Goal: Task Accomplishment & Management: Complete application form

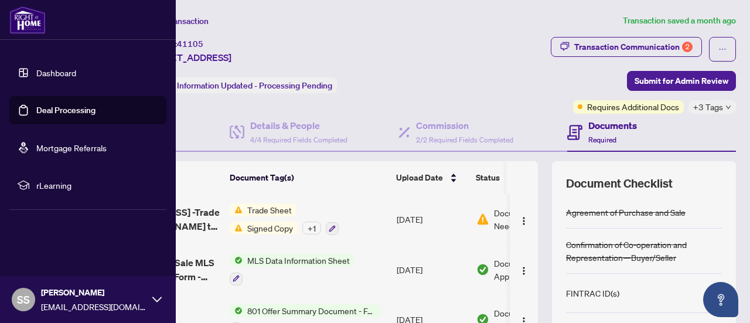
click at [62, 70] on link "Dashboard" at bounding box center [56, 72] width 40 height 11
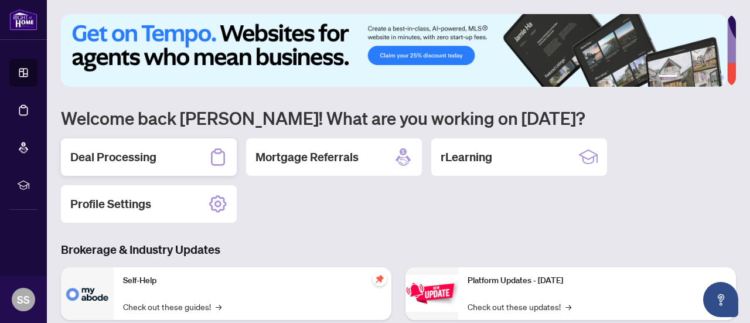
click at [130, 167] on div "Deal Processing" at bounding box center [149, 156] width 176 height 37
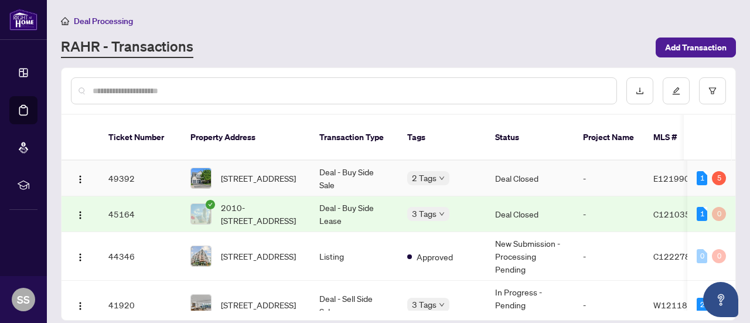
click at [356, 169] on td "Deal - Buy Side Sale" at bounding box center [354, 178] width 88 height 36
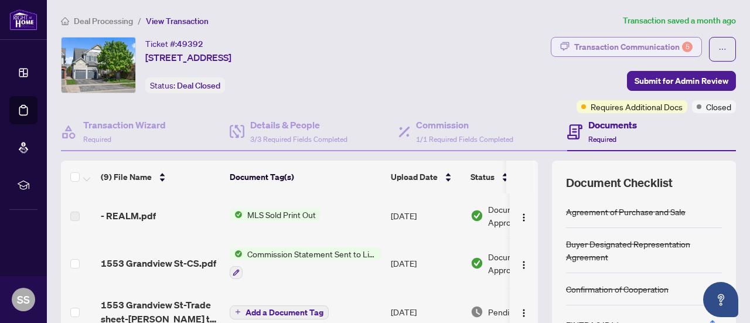
click at [601, 49] on div "Transaction Communication 5" at bounding box center [633, 46] width 118 height 19
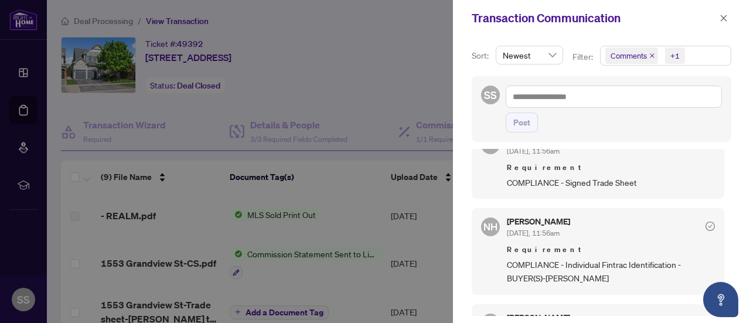
scroll to position [289, 0]
click at [725, 15] on icon "close" at bounding box center [723, 18] width 8 height 8
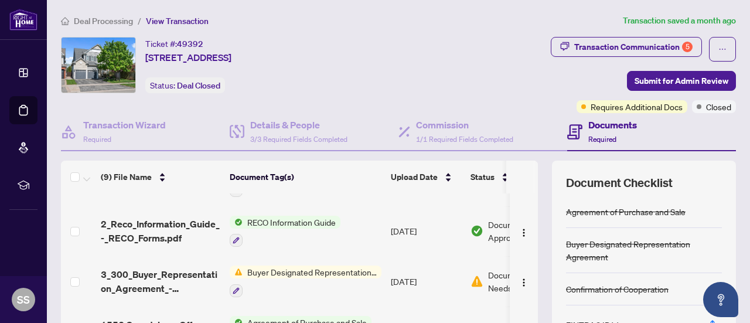
scroll to position [0, 0]
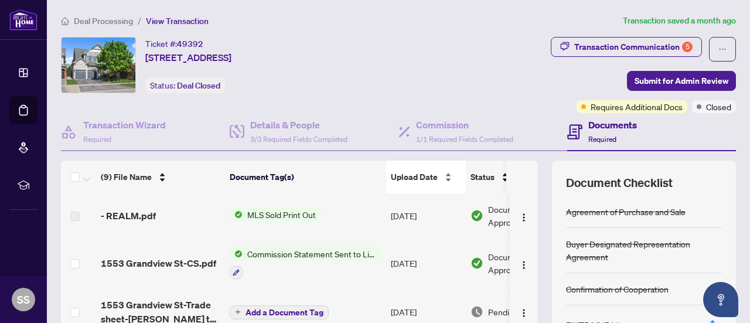
click at [422, 170] on div "Upload Date" at bounding box center [426, 176] width 70 height 13
click at [420, 177] on span "Upload Date" at bounding box center [414, 176] width 47 height 13
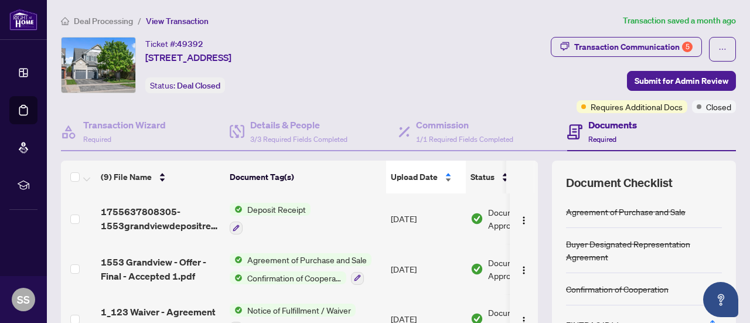
click at [420, 177] on span "Upload Date" at bounding box center [414, 176] width 47 height 13
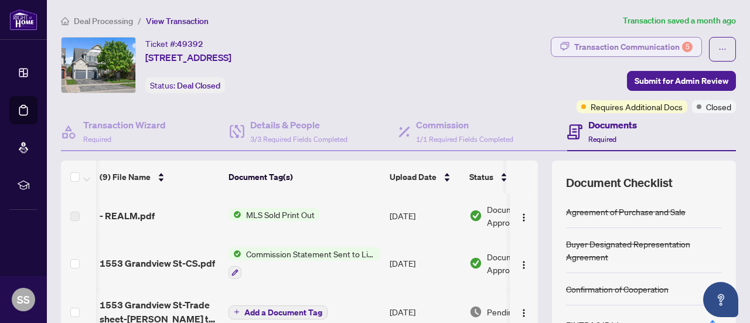
click at [603, 50] on div "Transaction Communication 5" at bounding box center [633, 46] width 118 height 19
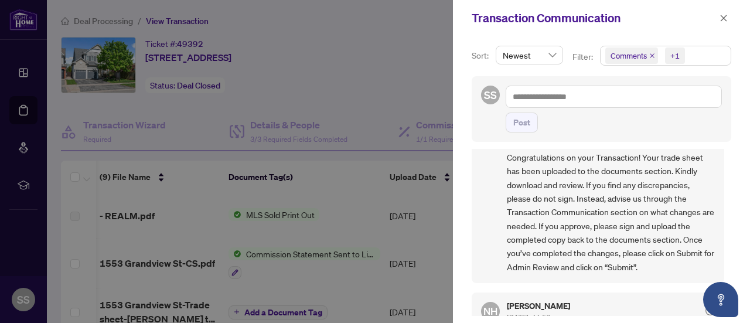
scroll to position [59, 0]
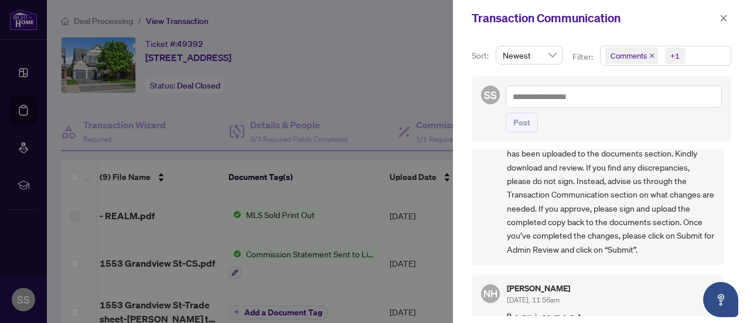
drag, startPoint x: 686, startPoint y: 208, endPoint x: 695, endPoint y: 183, distance: 26.1
click at [695, 183] on span "Congratulations on your Transaction! Your trade sheet has been uploaded to the …" at bounding box center [611, 194] width 208 height 123
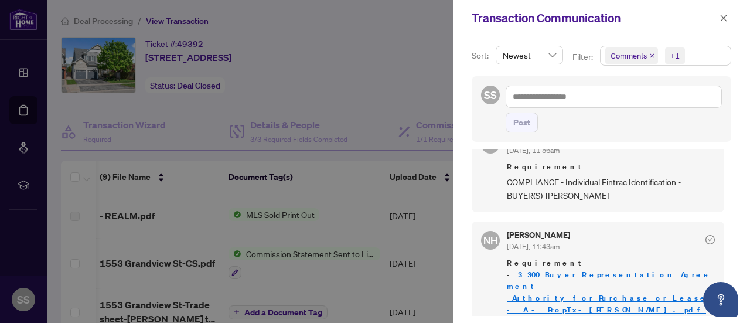
scroll to position [1, 0]
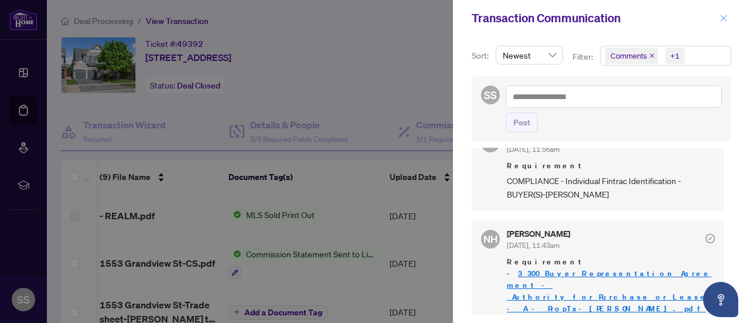
click at [724, 15] on icon "close" at bounding box center [723, 18] width 8 height 8
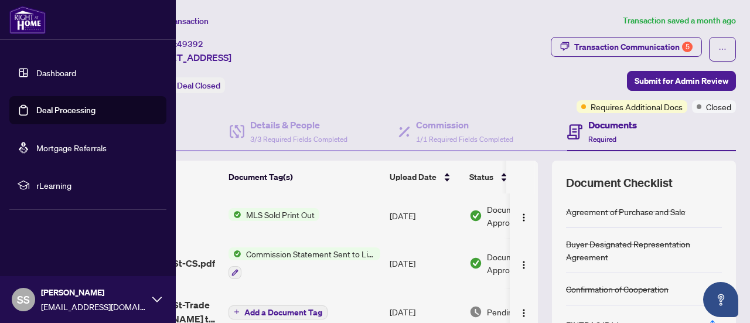
click at [66, 73] on link "Dashboard" at bounding box center [56, 72] width 40 height 11
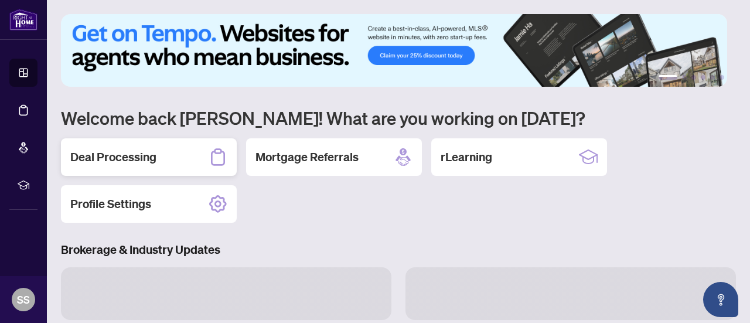
click at [196, 156] on div "Deal Processing" at bounding box center [149, 156] width 176 height 37
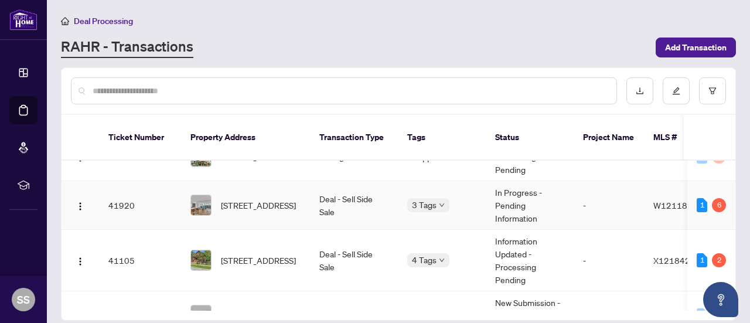
scroll to position [117, 0]
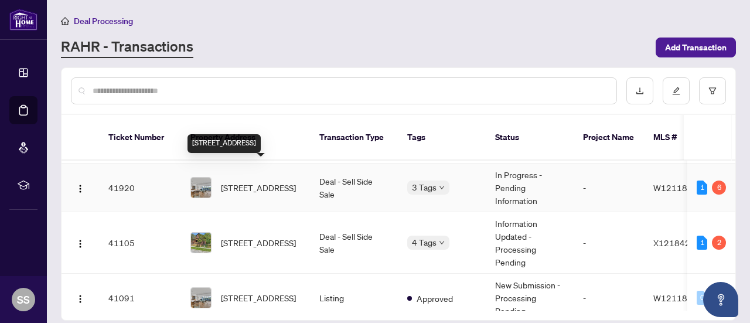
click at [282, 181] on span "[STREET_ADDRESS]" at bounding box center [258, 187] width 75 height 13
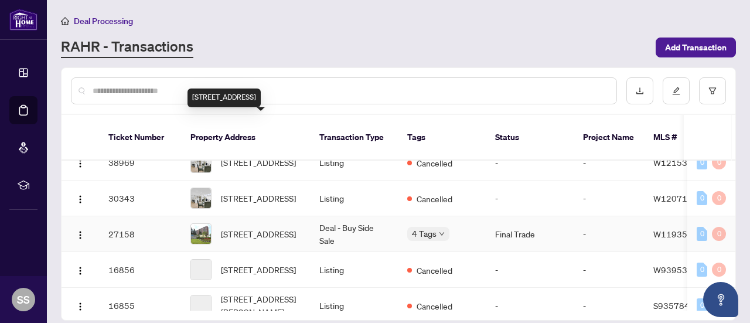
scroll to position [351, 0]
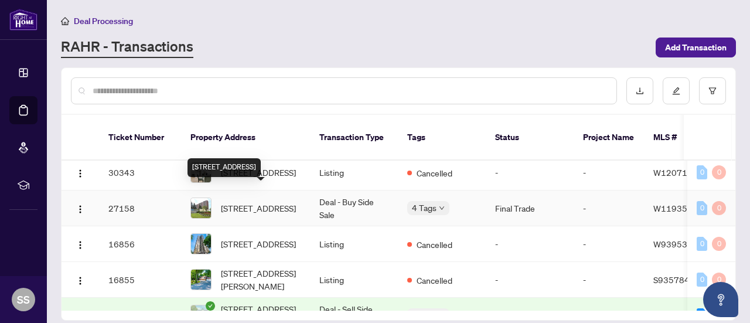
click at [264, 201] on span "[STREET_ADDRESS]" at bounding box center [258, 207] width 75 height 13
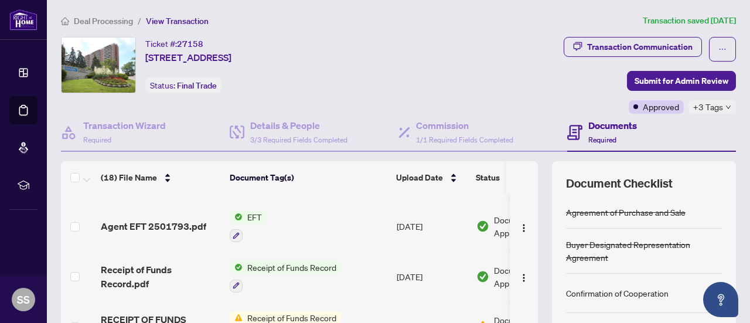
scroll to position [59, 0]
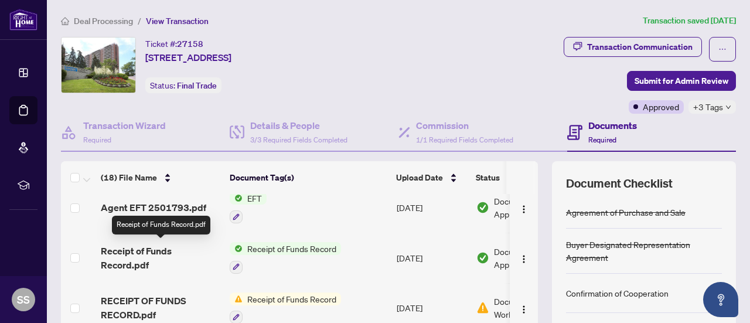
click at [114, 249] on span "Receipt of Funds Record.pdf" at bounding box center [160, 258] width 119 height 28
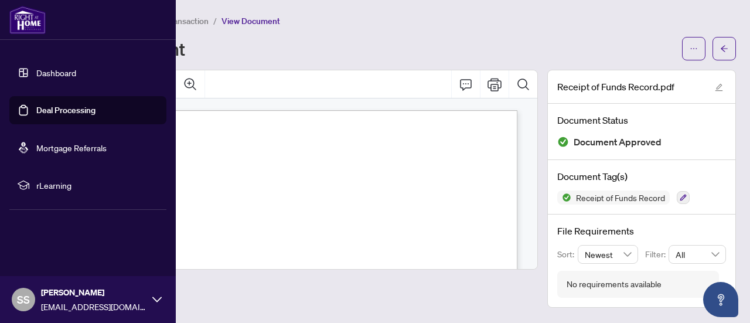
click at [57, 69] on link "Dashboard" at bounding box center [56, 72] width 40 height 11
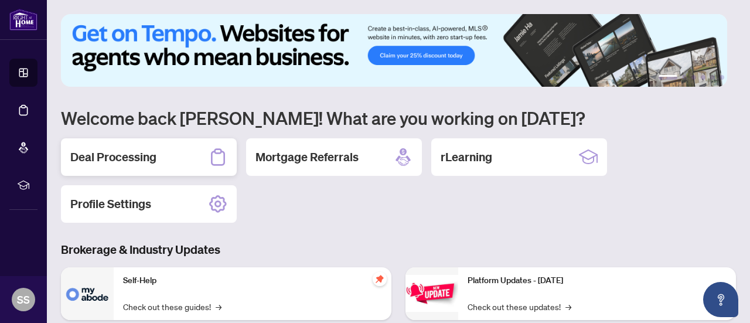
click at [110, 150] on h2 "Deal Processing" at bounding box center [113, 157] width 86 height 16
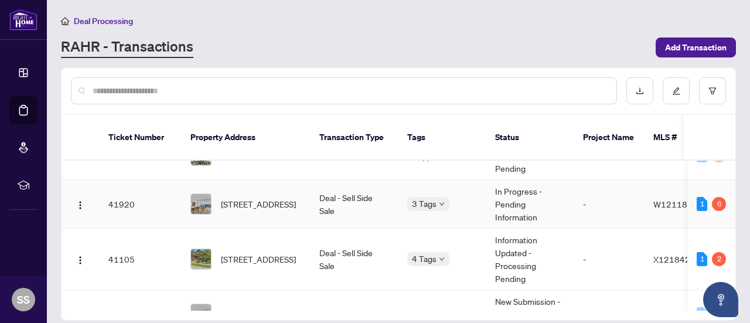
scroll to position [117, 0]
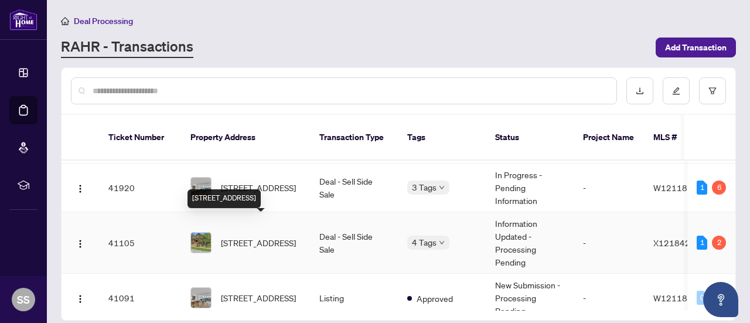
click at [280, 236] on span "[STREET_ADDRESS]" at bounding box center [258, 242] width 75 height 13
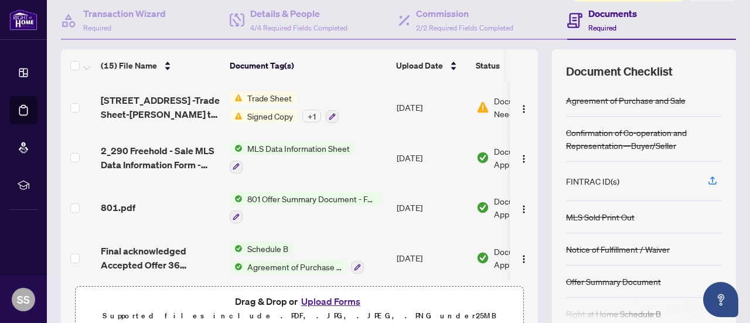
scroll to position [166, 0]
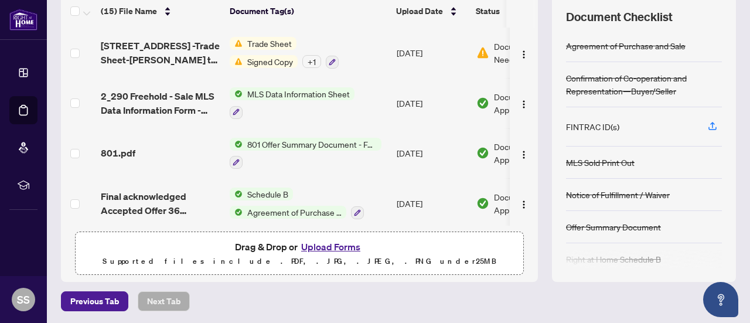
click at [246, 245] on span "Drag & Drop or Upload Forms" at bounding box center [299, 246] width 129 height 15
click at [317, 249] on button "Upload Forms" at bounding box center [331, 246] width 66 height 15
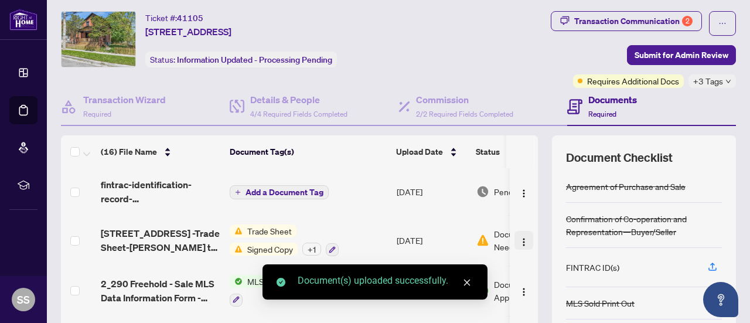
scroll to position [0, 0]
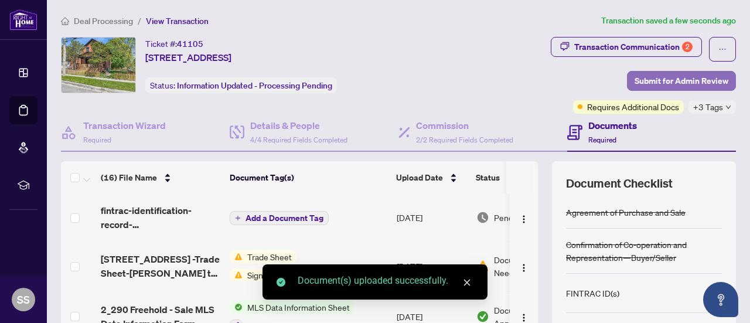
click at [654, 80] on span "Submit for Admin Review" at bounding box center [681, 80] width 94 height 19
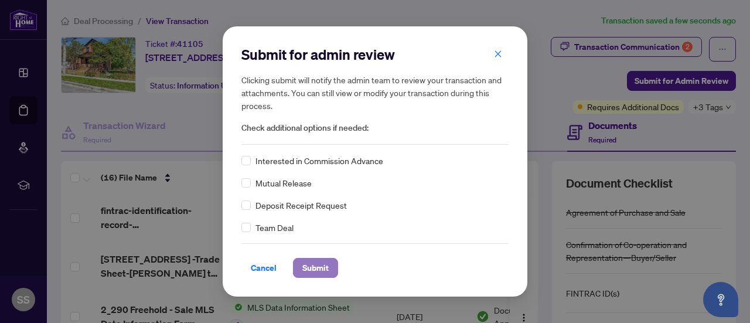
click at [324, 266] on span "Submit" at bounding box center [315, 267] width 26 height 19
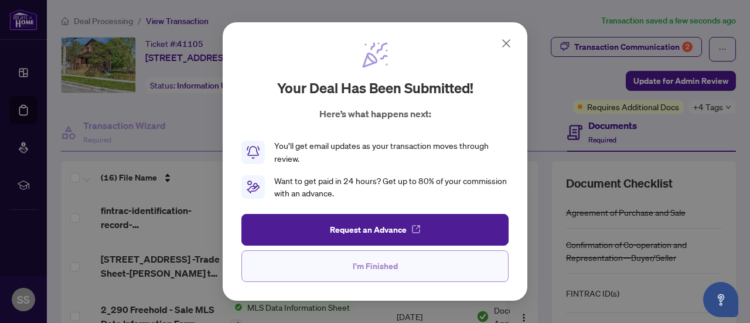
click at [392, 264] on span "I'm Finished" at bounding box center [375, 266] width 45 height 19
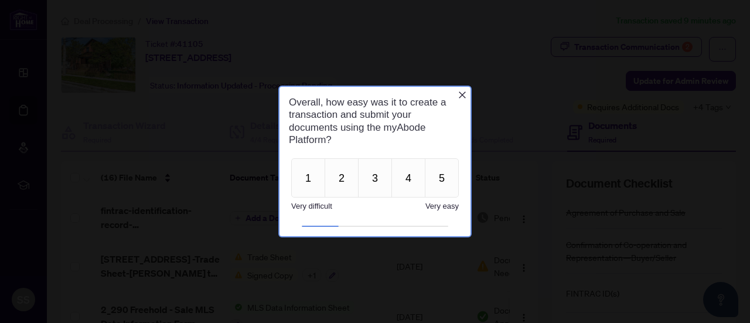
click at [461, 96] on icon "Close button" at bounding box center [461, 94] width 9 height 9
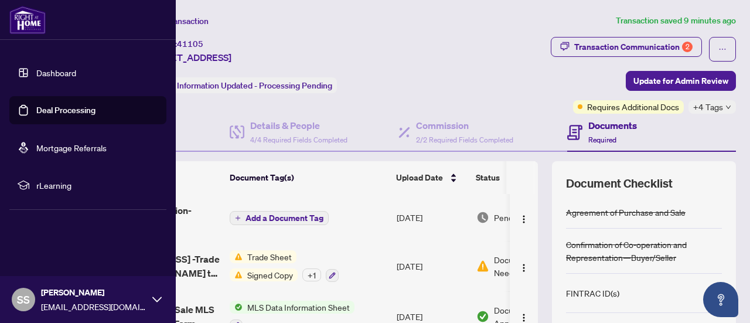
click at [42, 69] on link "Dashboard" at bounding box center [56, 72] width 40 height 11
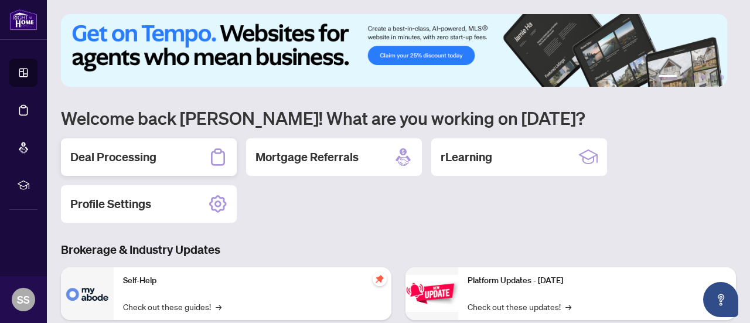
click at [134, 145] on div "Deal Processing" at bounding box center [149, 156] width 176 height 37
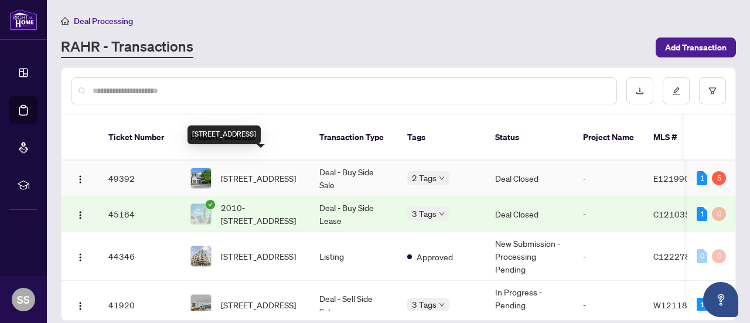
click at [231, 172] on span "[STREET_ADDRESS]" at bounding box center [258, 178] width 75 height 13
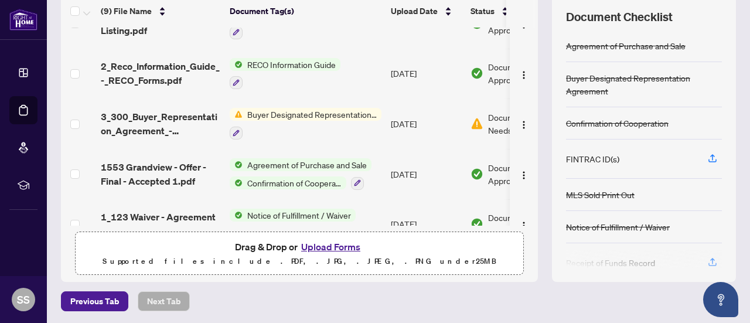
scroll to position [246, 0]
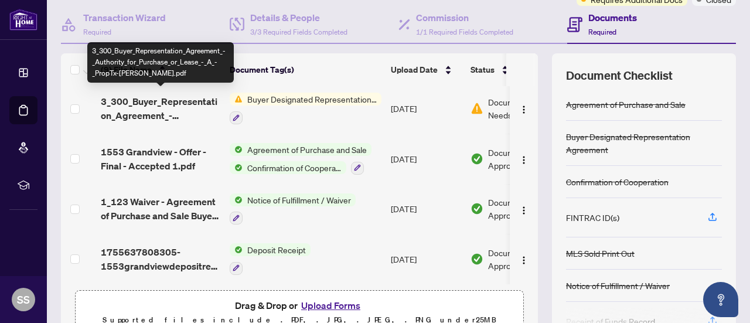
click at [145, 110] on span "3_300_Buyer_Representation_Agreement_-_Authority_for_Purchase_or_Lease_-_A_-_Pr…" at bounding box center [160, 108] width 119 height 28
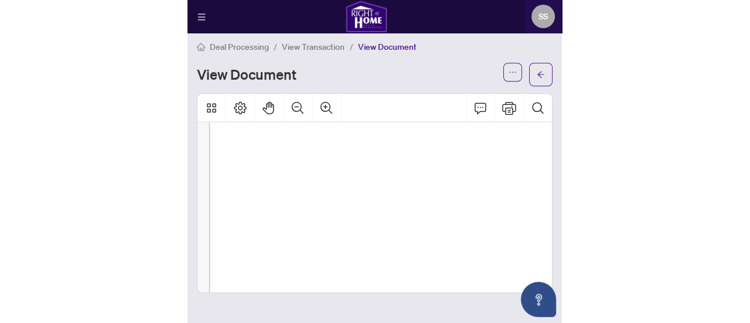
scroll to position [512, 0]
